Goal: Task Accomplishment & Management: Manage account settings

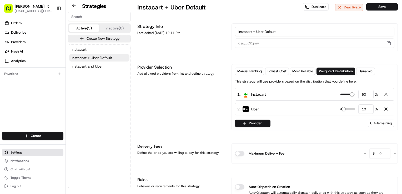
click at [23, 156] on button "Settings" at bounding box center [32, 152] width 61 height 7
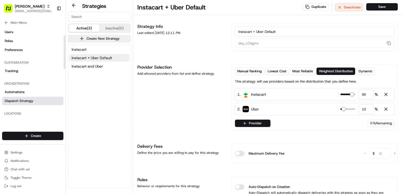
scroll to position [26, 0]
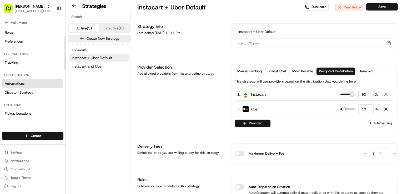
click at [27, 85] on link "Automations" at bounding box center [32, 83] width 61 height 8
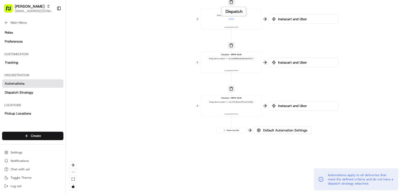
drag, startPoint x: 156, startPoint y: 149, endPoint x: 153, endPoint y: 77, distance: 72.1
click at [153, 77] on div "0 0 0 0 0 Order / Delivery Received Eligibility - MRTN-6104 Dropoff Zip in 2171…" at bounding box center [234, 97] width 336 height 194
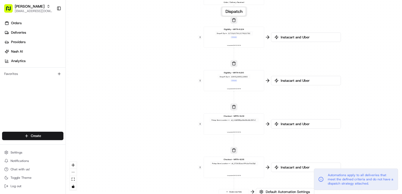
click at [140, 60] on div "0 0 0 0 0 Order / Delivery Received Eligibility - MRTN-6104 Dropoff Zip in 2171…" at bounding box center [234, 97] width 336 height 194
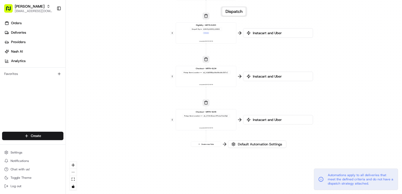
drag, startPoint x: 369, startPoint y: 140, endPoint x: 341, endPoint y: 93, distance: 55.3
click at [341, 92] on div "0 0 0 0 0 Order / Delivery Received Eligibility - MRTN-6104 Dropoff Zip in 2171…" at bounding box center [234, 97] width 336 height 194
click at [265, 142] on span "Default Automation Settings" at bounding box center [260, 143] width 46 height 5
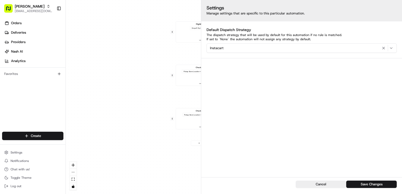
click at [136, 42] on div "0 0 0 0 0 Order / Delivery Received Eligibility - MRTN-6104 Dropoff Zip in 2171…" at bounding box center [234, 97] width 336 height 194
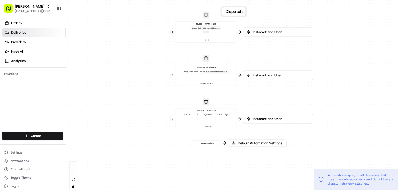
click at [32, 34] on link "Deliveries" at bounding box center [33, 32] width 63 height 8
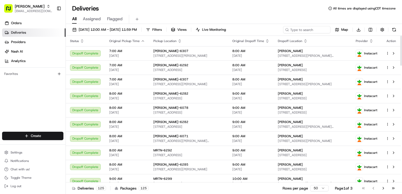
click at [265, 40] on icon "button" at bounding box center [267, 41] width 4 height 4
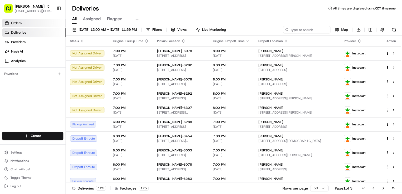
click at [16, 23] on span "Orders" at bounding box center [16, 23] width 11 height 5
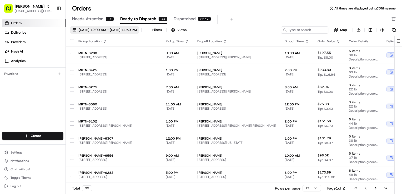
click at [137, 30] on span "[DATE] 12:00 AM - [DATE] 11:59 PM" at bounding box center [108, 30] width 58 height 5
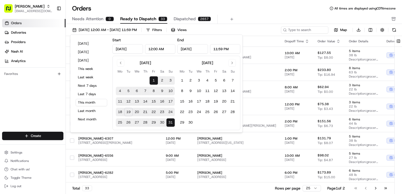
click at [129, 111] on button "19" at bounding box center [128, 112] width 8 height 8
type input "[DATE]"
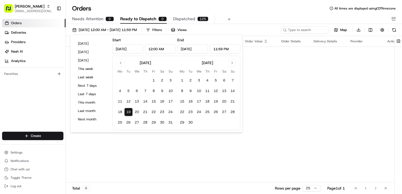
click at [261, 11] on div "Orders All times are displayed using CDT timezone" at bounding box center [234, 8] width 336 height 8
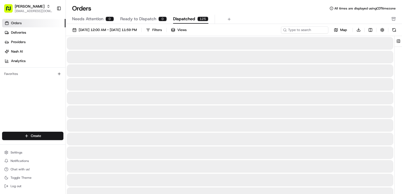
click at [180, 17] on span "Dispatched" at bounding box center [184, 19] width 22 height 6
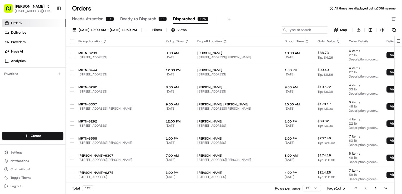
click at [138, 18] on span "Ready to Dispatch" at bounding box center [138, 19] width 36 height 6
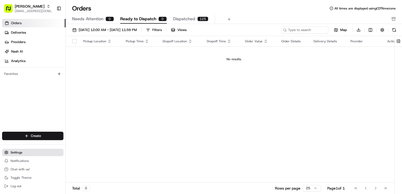
click at [24, 156] on button "Settings" at bounding box center [32, 152] width 61 height 7
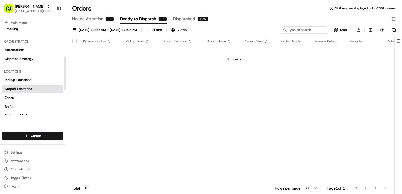
scroll to position [53, 0]
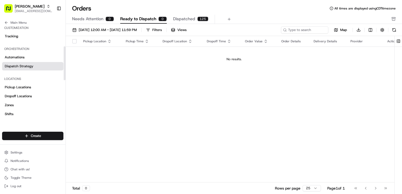
click at [28, 62] on link "Dispatch Strategy" at bounding box center [32, 66] width 61 height 8
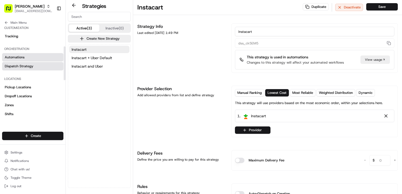
click at [25, 58] on link "Automations" at bounding box center [32, 57] width 61 height 8
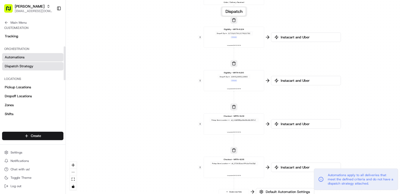
click at [25, 68] on span "Dispatch Strategy" at bounding box center [19, 66] width 29 height 5
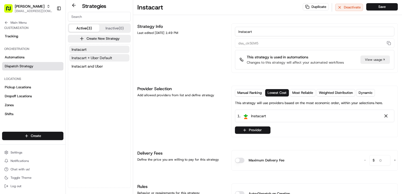
click at [104, 57] on span "Instacart + Uber Default" at bounding box center [92, 57] width 40 height 5
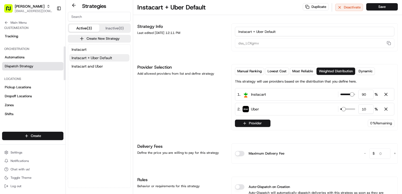
click at [18, 65] on span "Dispatch Strategy" at bounding box center [19, 66] width 29 height 5
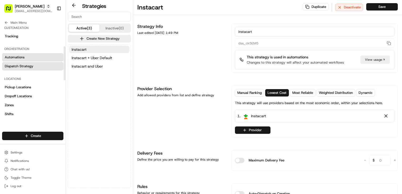
click at [37, 56] on link "Automations" at bounding box center [32, 57] width 61 height 8
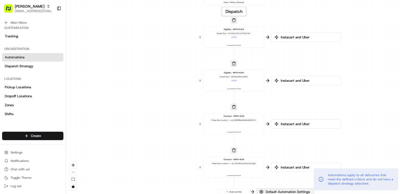
click at [283, 191] on span "Default Automation Settings" at bounding box center [287, 192] width 46 height 5
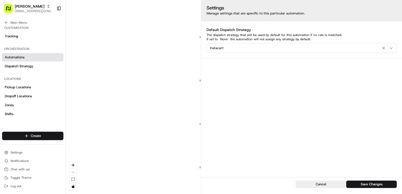
click at [305, 50] on div "Instacart" at bounding box center [301, 48] width 187 height 6
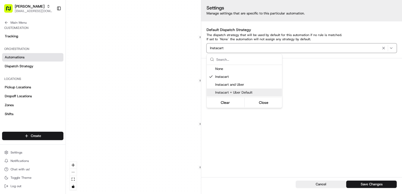
click at [260, 94] on span "Instacart + Uber Default" at bounding box center [247, 92] width 65 height 5
click at [341, 113] on html "[PERSON_NAME] [EMAIL_ADDRESS][DOMAIN_NAME] Toggle Sidebar Orders Deliveries Pro…" at bounding box center [201, 97] width 402 height 194
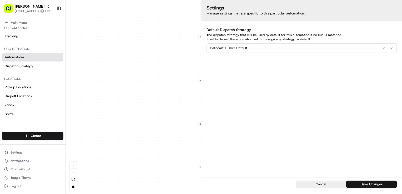
click at [368, 183] on button "Save Changes" at bounding box center [371, 184] width 50 height 7
click at [109, 97] on div "0 0 0 0 0 Order / Delivery Received Eligibility - MRTN-6104 Dropoff Zip in 2171…" at bounding box center [234, 97] width 336 height 194
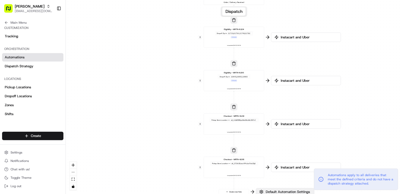
click at [279, 192] on span "Default Automation Settings" at bounding box center [287, 192] width 46 height 5
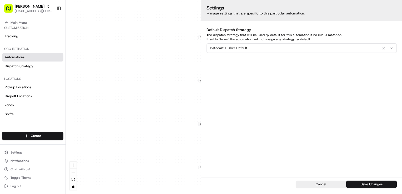
click at [113, 76] on div "0 0 0 0 0 Order / Delivery Received Eligibility - MRTN-6104 Dropoff Zip in 2171…" at bounding box center [234, 97] width 336 height 194
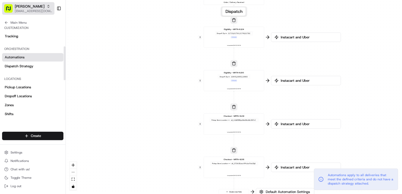
click at [47, 8] on icon "button" at bounding box center [49, 6] width 4 height 4
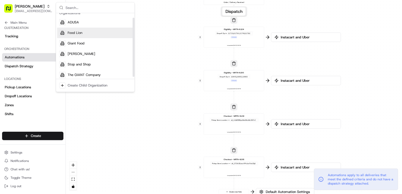
scroll to position [7, 0]
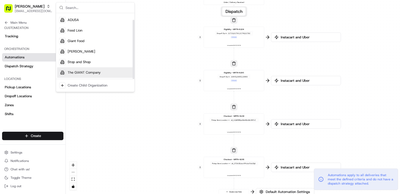
click at [93, 71] on span "The GIANT Company" at bounding box center [84, 72] width 33 height 5
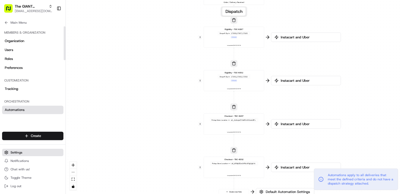
click at [27, 149] on button "Settings" at bounding box center [32, 152] width 61 height 7
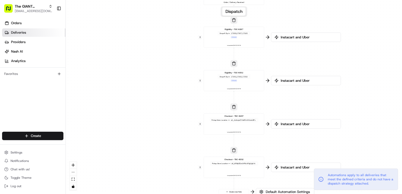
click at [24, 30] on span "Deliveries" at bounding box center [18, 32] width 15 height 5
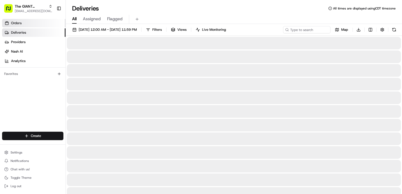
click at [23, 24] on link "Orders" at bounding box center [33, 23] width 63 height 8
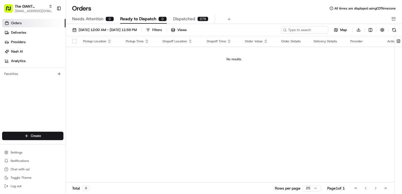
click at [182, 19] on span "Dispatched" at bounding box center [184, 19] width 22 height 6
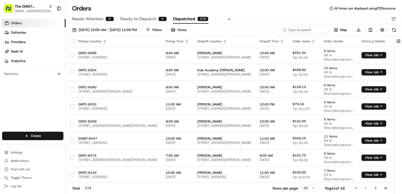
click at [181, 43] on div "Pickup Time" at bounding box center [177, 41] width 23 height 4
click at [188, 42] on icon "button" at bounding box center [187, 41] width 4 height 4
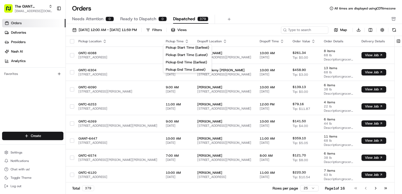
click at [284, 40] on div "Dropoff Time" at bounding box center [271, 41] width 24 height 4
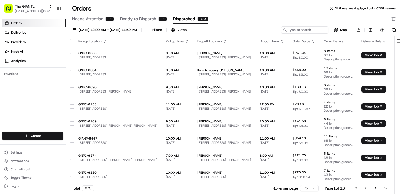
click at [284, 40] on icon "button" at bounding box center [282, 41] width 4 height 4
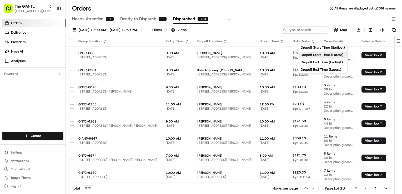
click at [331, 55] on button "Dropoff Start Time (Latest)" at bounding box center [322, 55] width 49 height 6
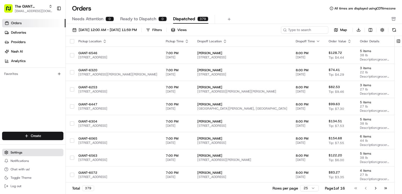
click at [24, 152] on button "Settings" at bounding box center [32, 152] width 61 height 7
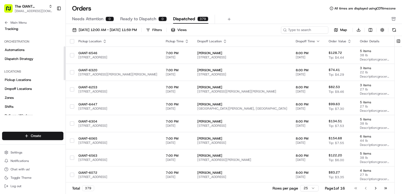
scroll to position [53, 0]
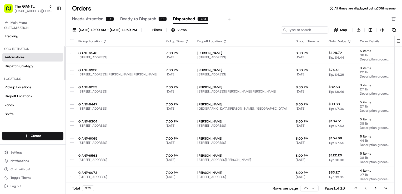
click at [29, 56] on link "Automations" at bounding box center [32, 57] width 61 height 8
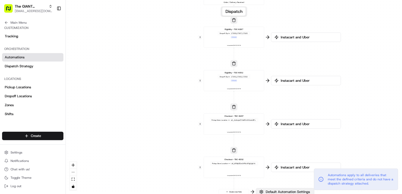
click at [280, 191] on span "Default Automation Settings" at bounding box center [287, 192] width 46 height 5
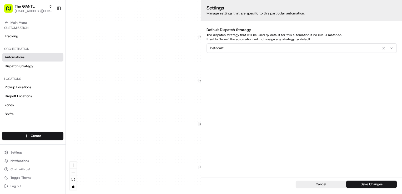
click at [271, 46] on div "Instacart" at bounding box center [301, 48] width 187 height 6
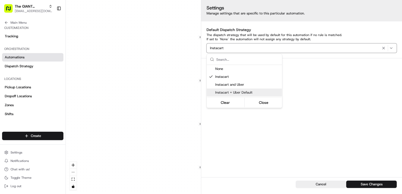
click at [255, 91] on span "Instacart + Uber Default" at bounding box center [247, 92] width 65 height 5
click at [367, 89] on html "The GIANT Company [EMAIL_ADDRESS][DOMAIN_NAME] Toggle Sidebar Orders Deliveries…" at bounding box center [201, 97] width 402 height 194
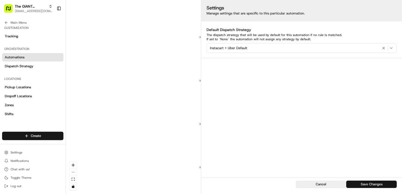
click at [378, 184] on button "Save Changes" at bounding box center [371, 184] width 50 height 7
